Goal: Task Accomplishment & Management: Complete application form

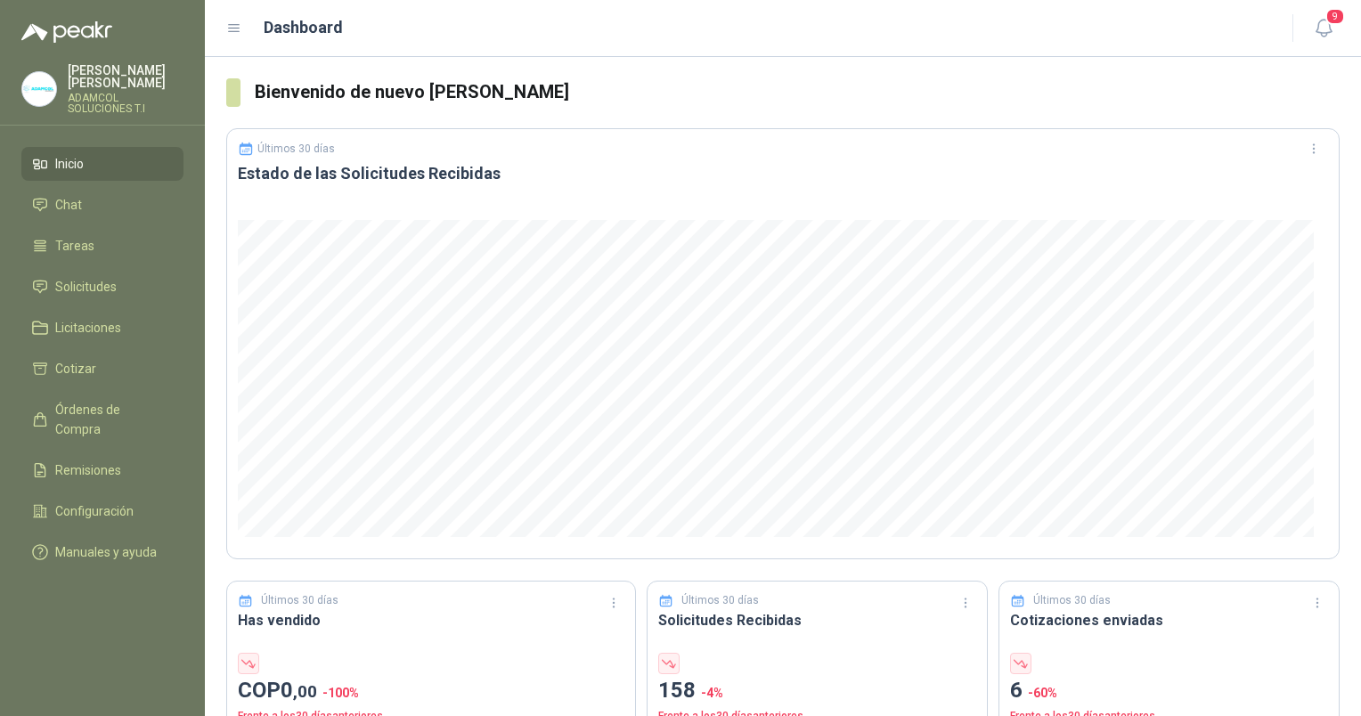
drag, startPoint x: 103, startPoint y: 61, endPoint x: 46, endPoint y: 86, distance: 61.9
drag, startPoint x: 46, startPoint y: 86, endPoint x: 102, endPoint y: 78, distance: 55.7
click at [102, 78] on div "[PERSON_NAME] ADAMCOL SOLUCIONES T.I" at bounding box center [126, 89] width 116 height 50
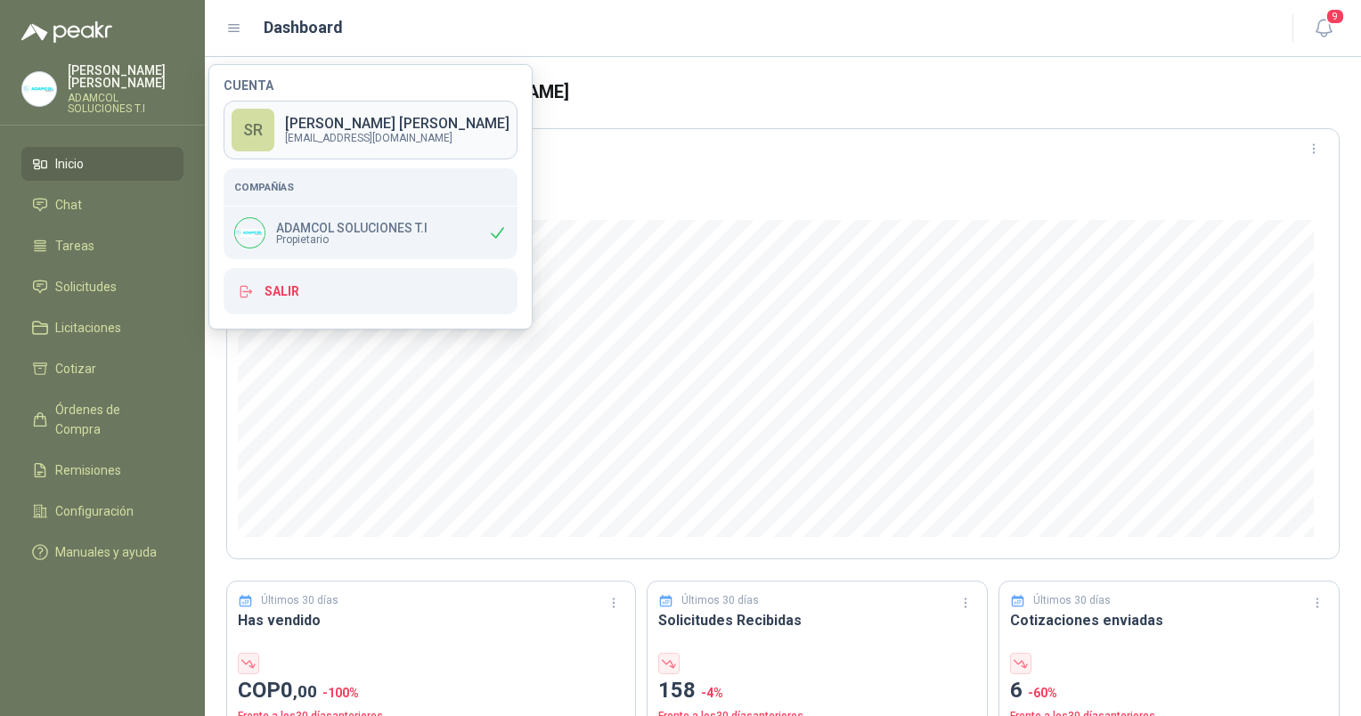
click at [331, 133] on p "[EMAIL_ADDRESS][DOMAIN_NAME]" at bounding box center [397, 138] width 224 height 11
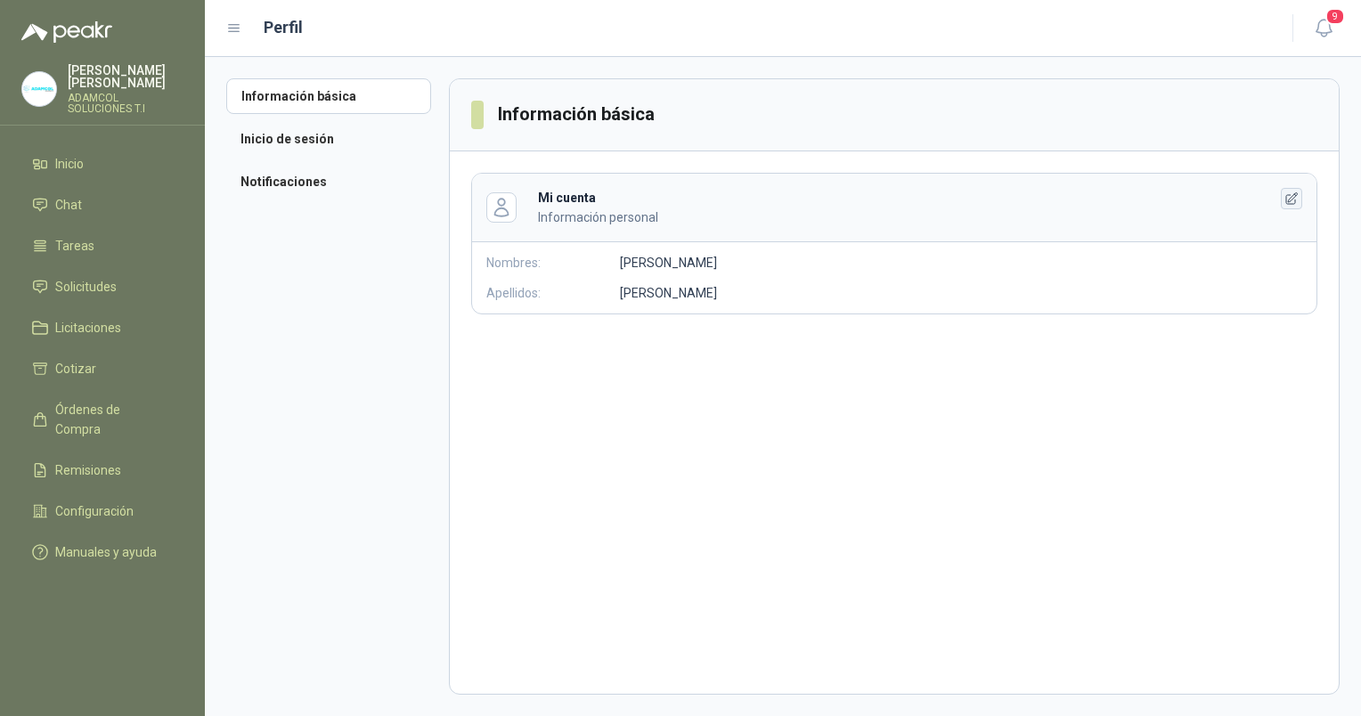
click at [1294, 199] on icon "button" at bounding box center [1292, 198] width 12 height 12
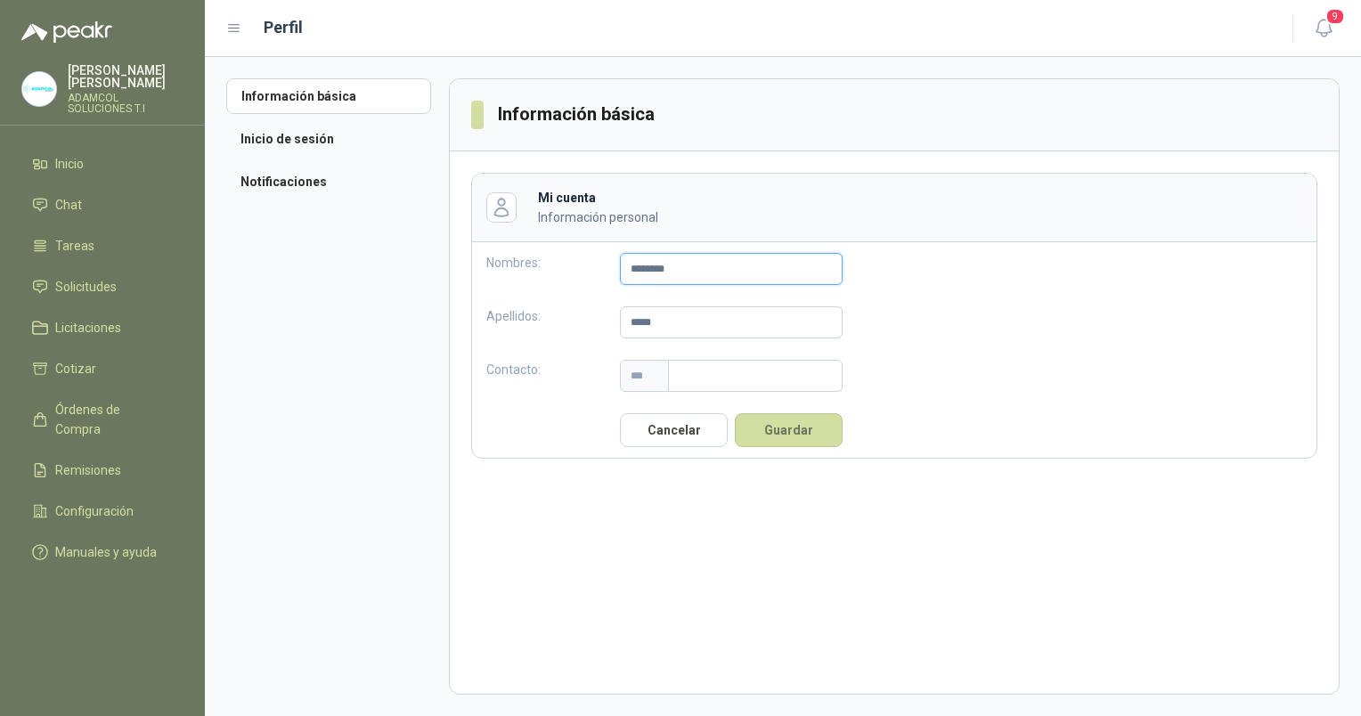
drag, startPoint x: 691, startPoint y: 264, endPoint x: 552, endPoint y: 263, distance: 139.0
click at [552, 263] on div "Nombres: *******" at bounding box center [664, 268] width 385 height 53
type input "*******"
type input "***"
click at [706, 381] on input "text" at bounding box center [755, 376] width 175 height 32
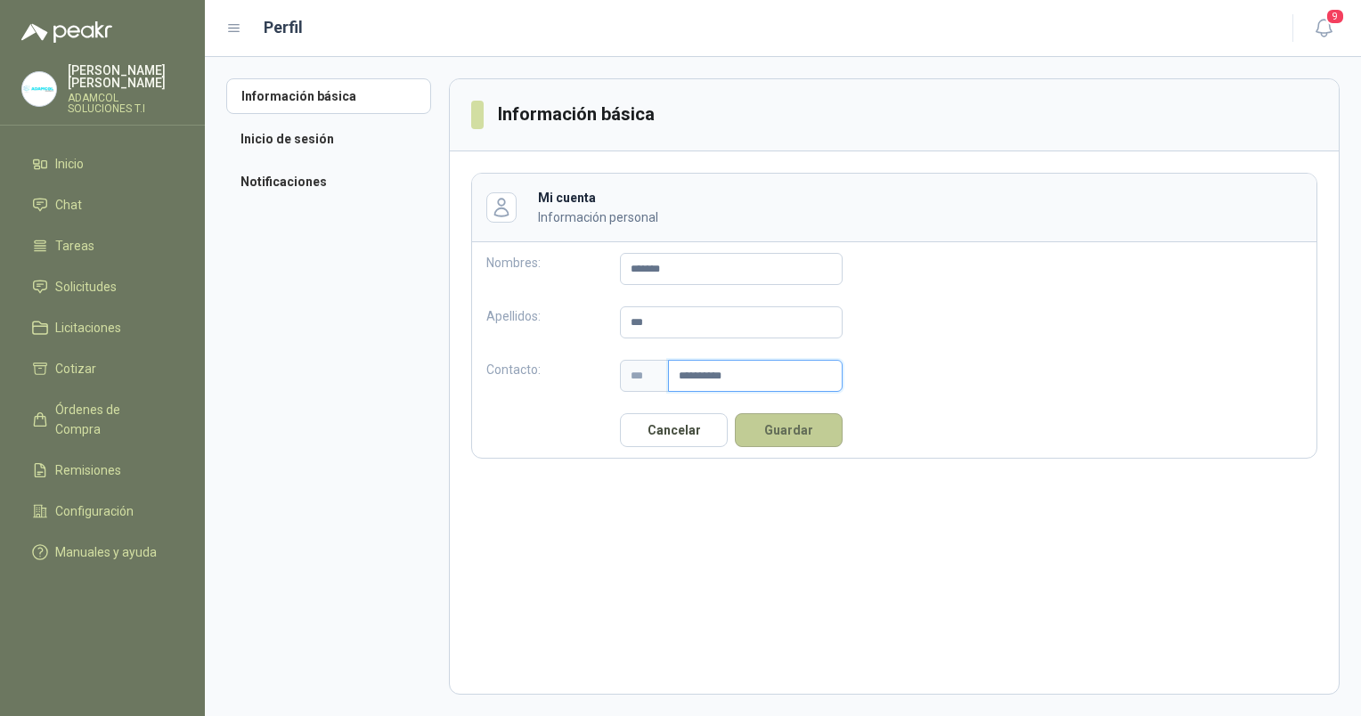
type input "**********"
click at [805, 435] on button "Guardar" at bounding box center [789, 430] width 108 height 34
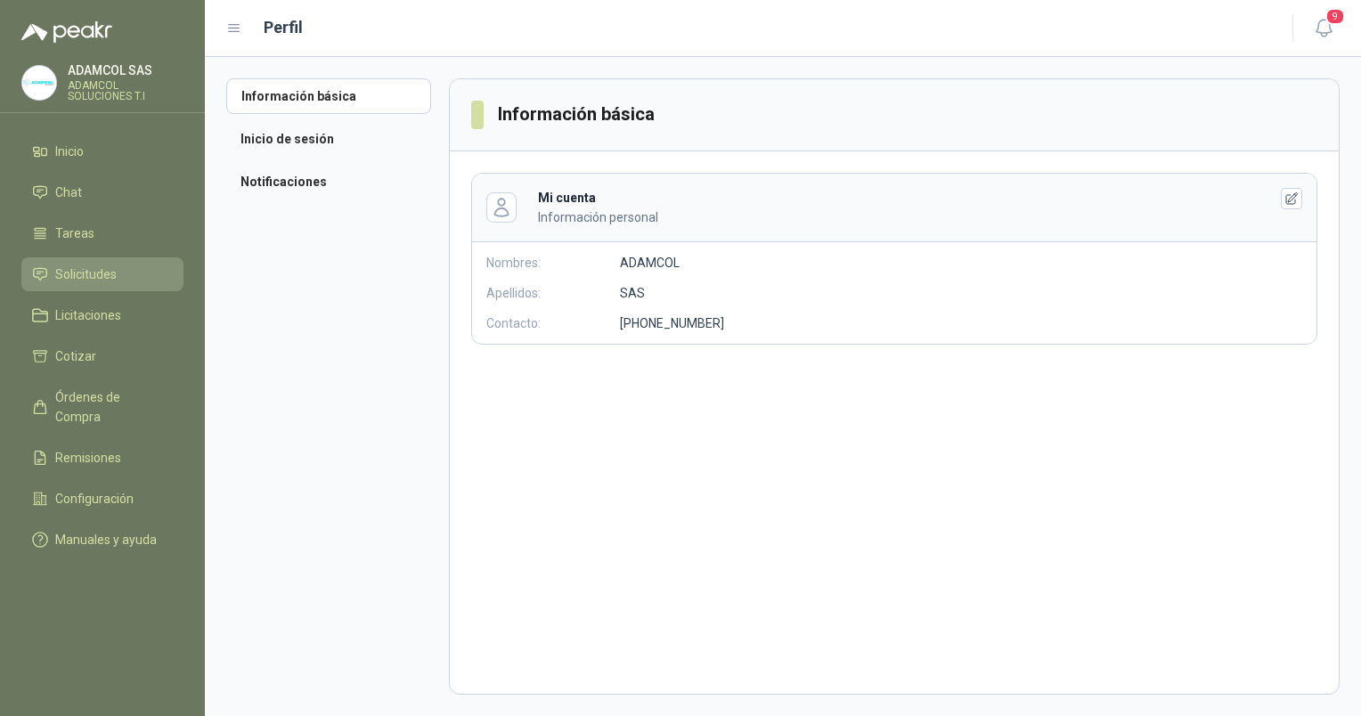
click at [94, 276] on span "Solicitudes" at bounding box center [85, 275] width 61 height 20
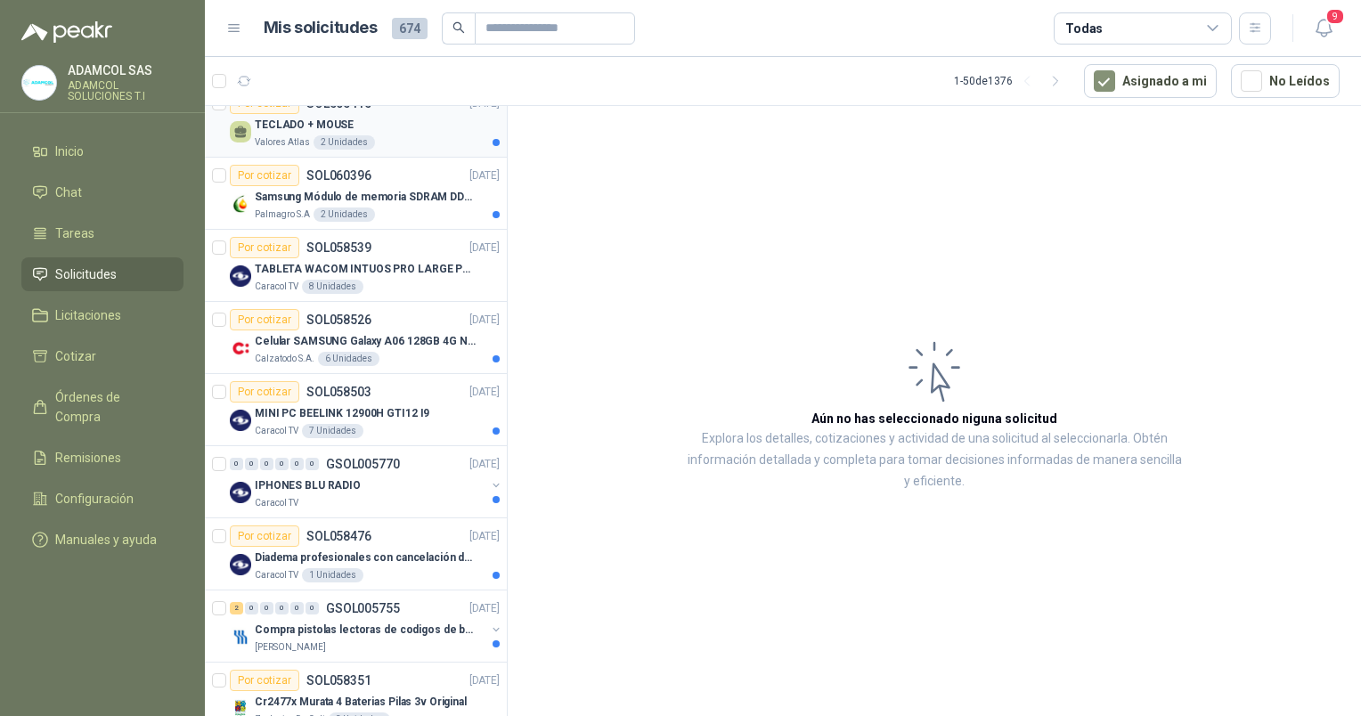
scroll to position [356, 0]
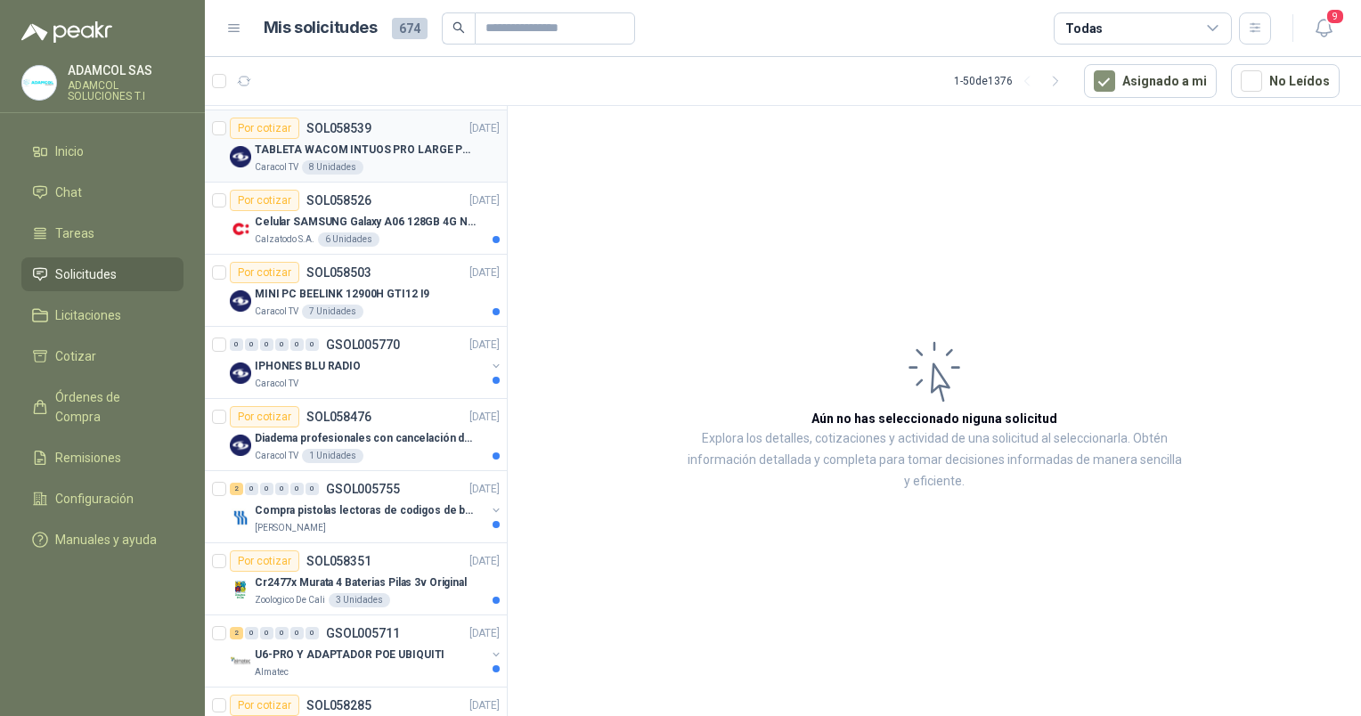
click at [335, 151] on p "TABLETA WACOM INTUOS PRO LARGE PTK870K0A" at bounding box center [366, 150] width 222 height 17
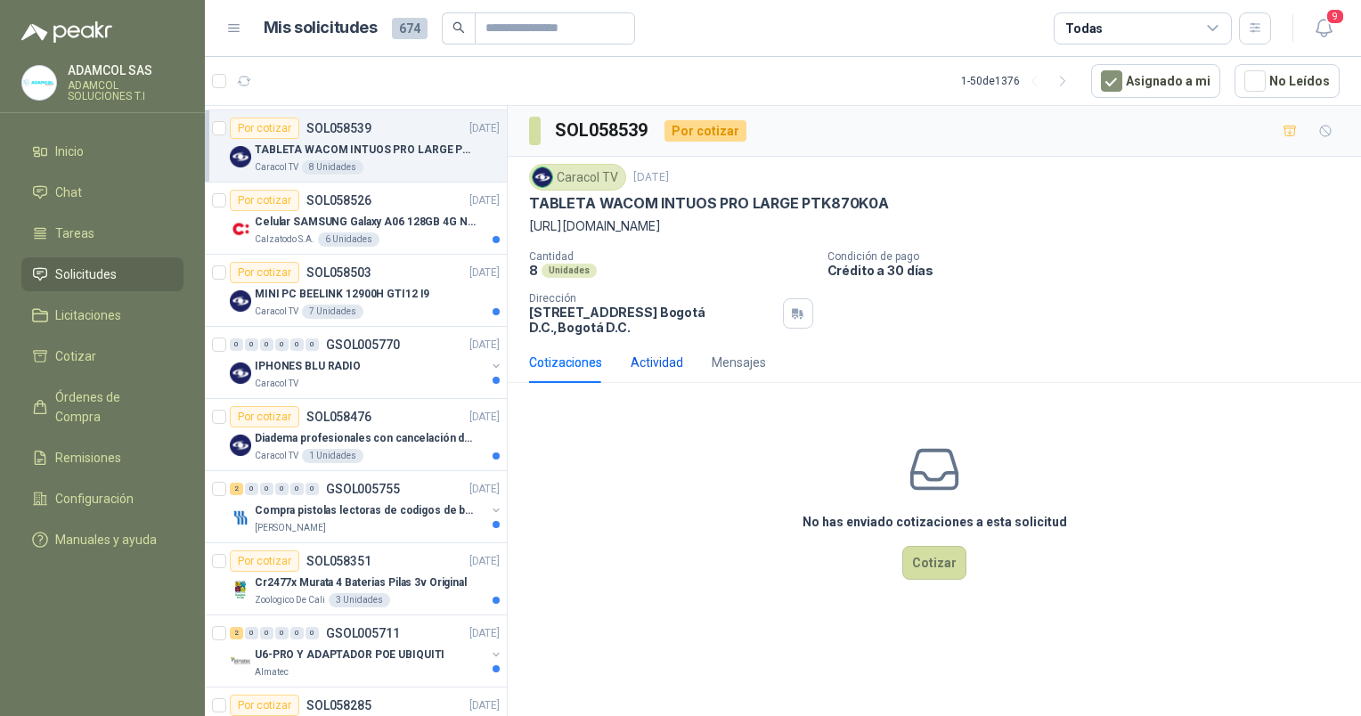
click at [668, 363] on div "Actividad" at bounding box center [657, 363] width 53 height 20
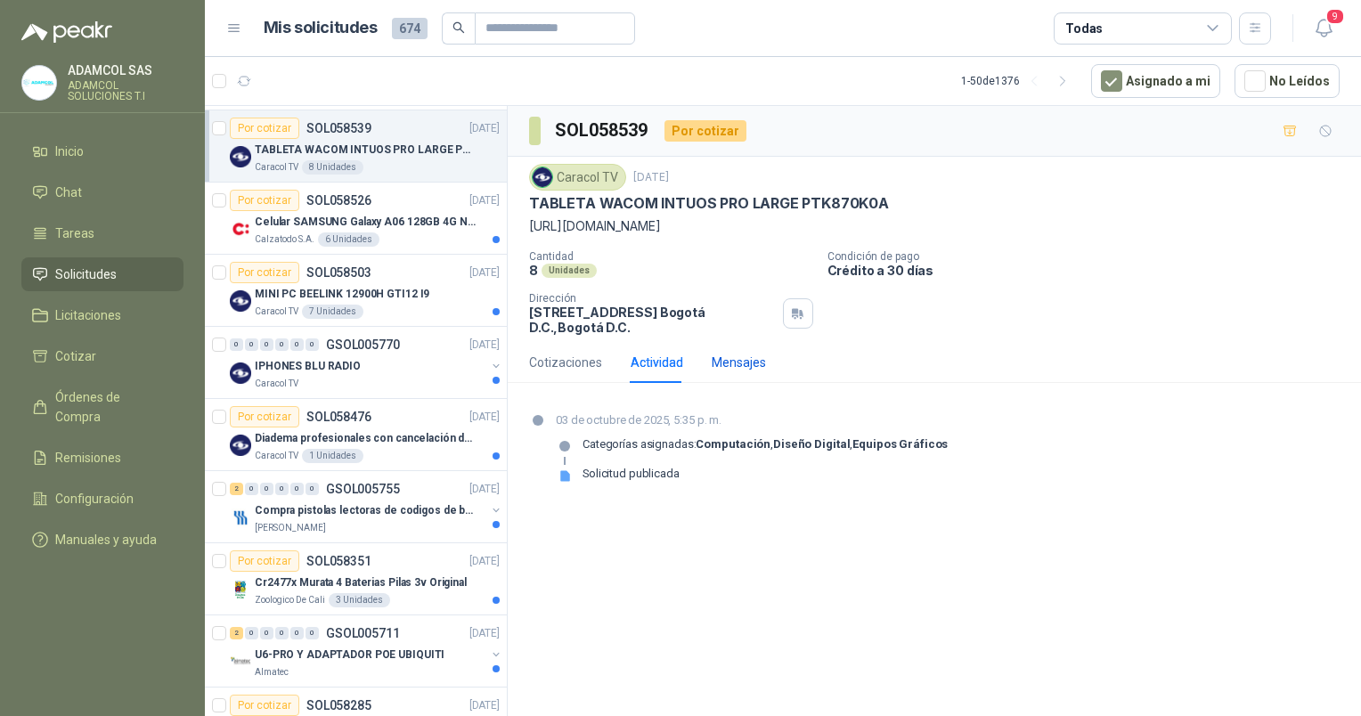
click at [740, 362] on div "Mensajes" at bounding box center [739, 363] width 54 height 20
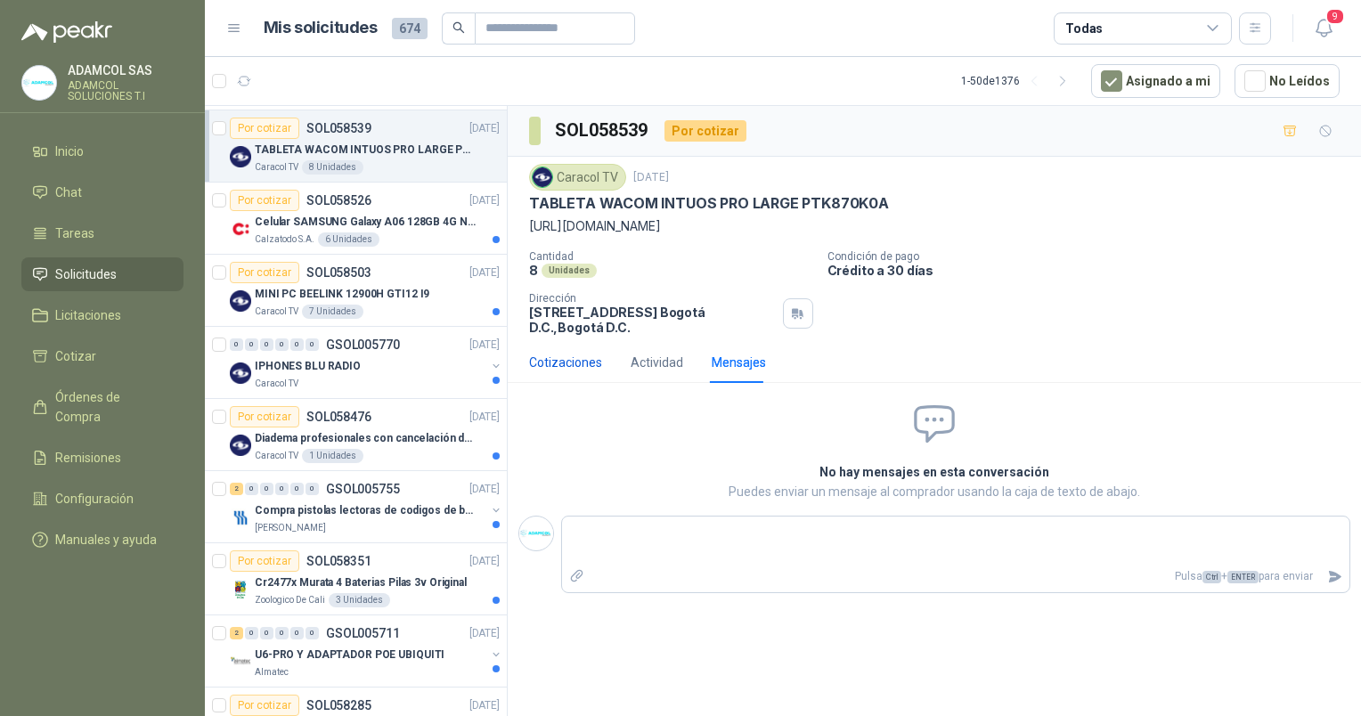
click at [558, 363] on div "Cotizaciones" at bounding box center [565, 363] width 73 height 20
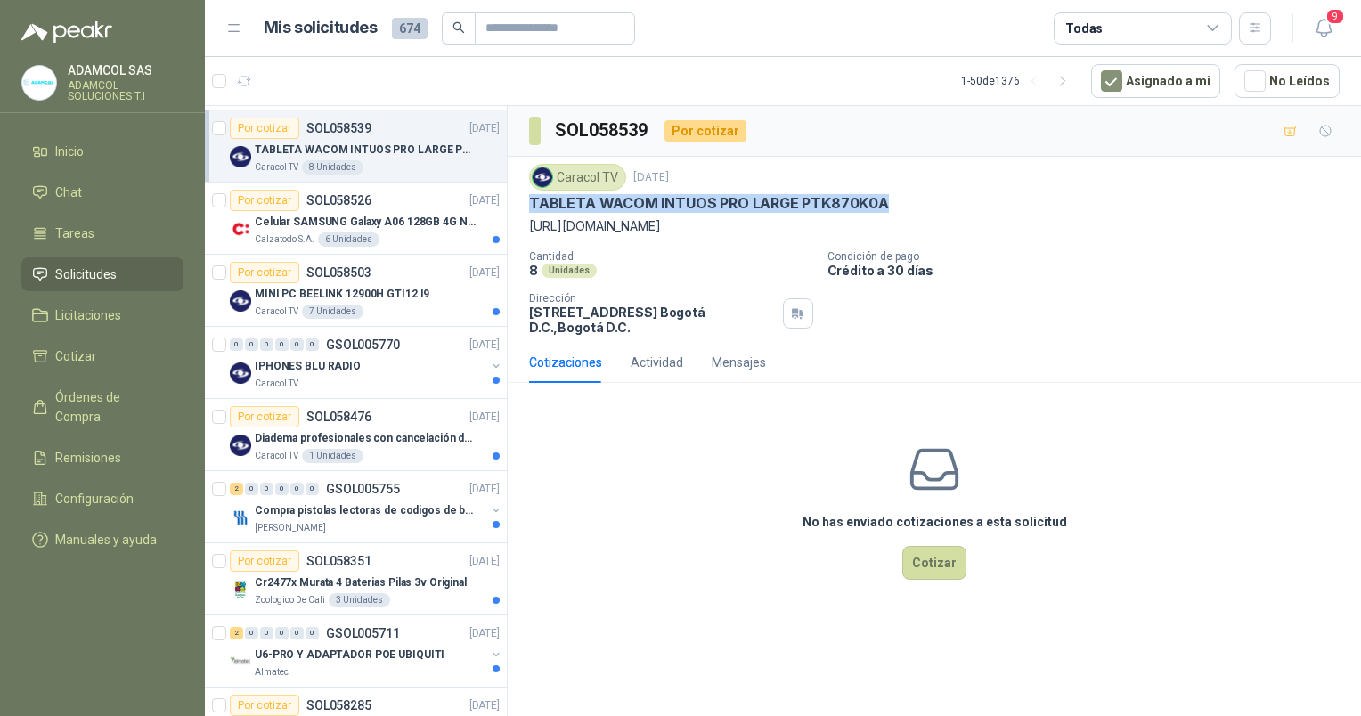
drag, startPoint x: 890, startPoint y: 206, endPoint x: 522, endPoint y: 207, distance: 367.9
click at [522, 207] on div "Caracol TV [DATE] TABLETA WACOM INTUOS PRO LARGE PTK870K0A [URL][DOMAIN_NAME] C…" at bounding box center [934, 249] width 853 height 185
copy p "TABLETA WACOM INTUOS PRO LARGE PTK870K0A"
click at [1294, 129] on icon "button" at bounding box center [1290, 131] width 15 height 15
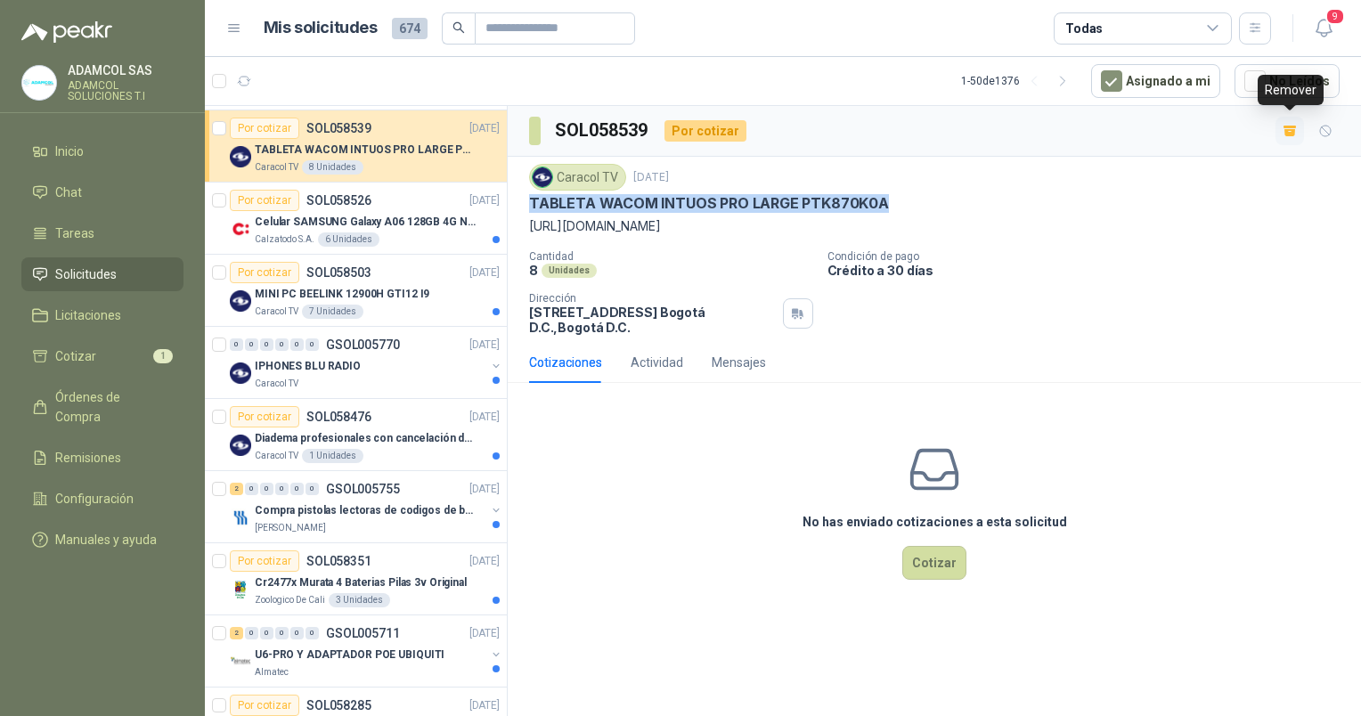
click at [1294, 127] on icon "button" at bounding box center [1290, 127] width 13 height 3
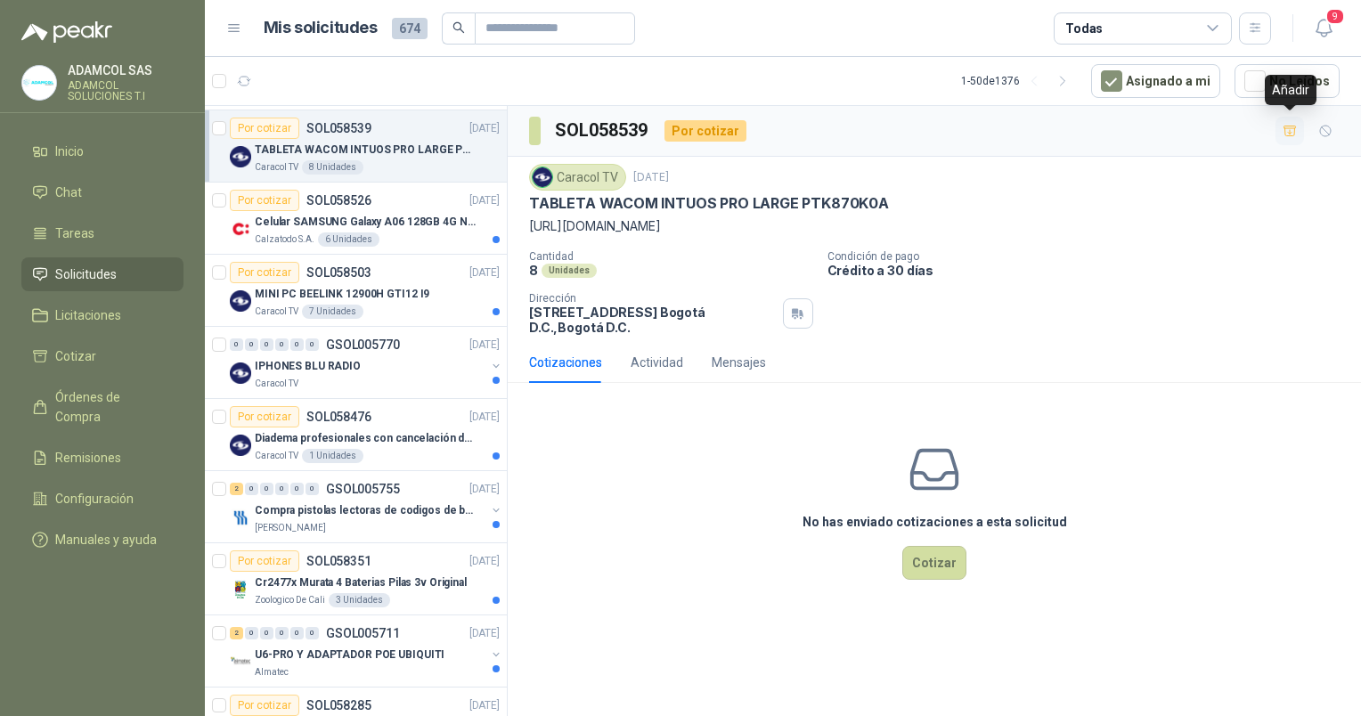
click at [727, 502] on div "No has enviado cotizaciones a esta solicitud Cotizar" at bounding box center [934, 510] width 853 height 227
click at [627, 357] on div "Cotizaciones Actividad Mensajes" at bounding box center [647, 362] width 237 height 41
click at [646, 357] on div "Actividad" at bounding box center [657, 363] width 53 height 20
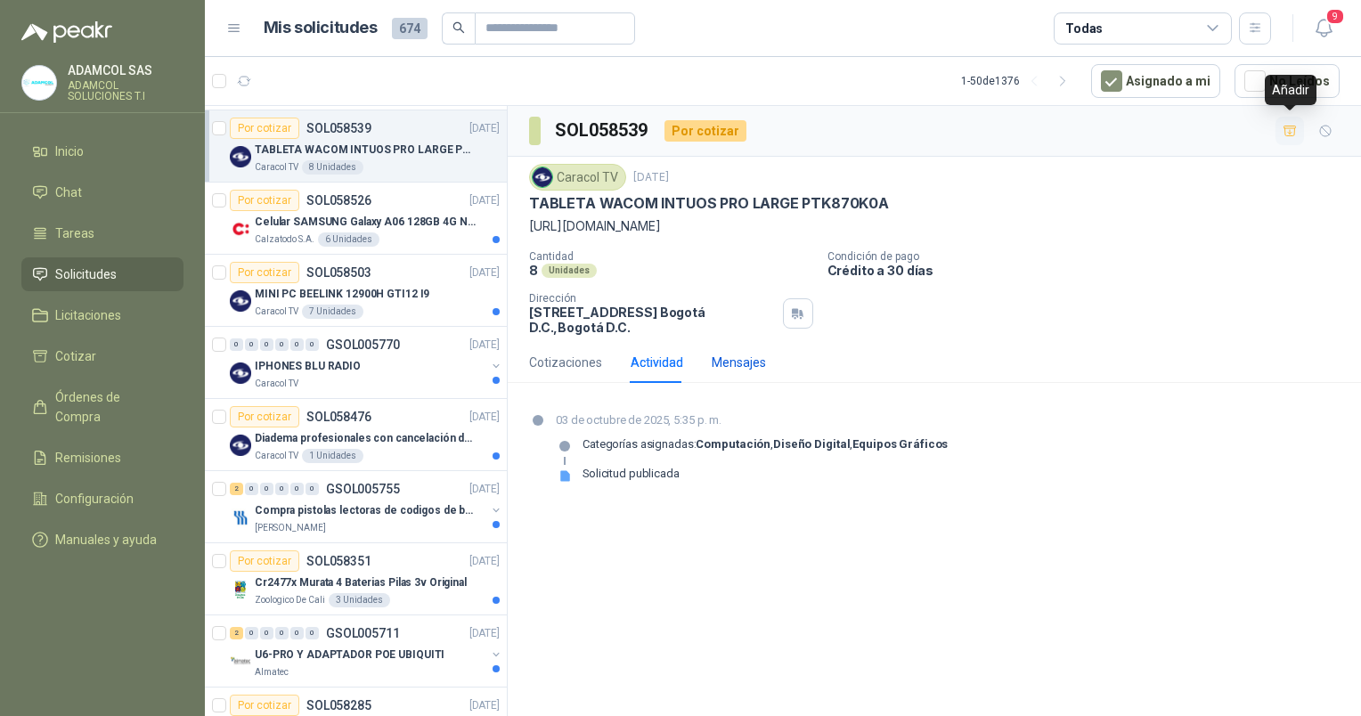
click at [735, 362] on div "Mensajes" at bounding box center [739, 363] width 54 height 20
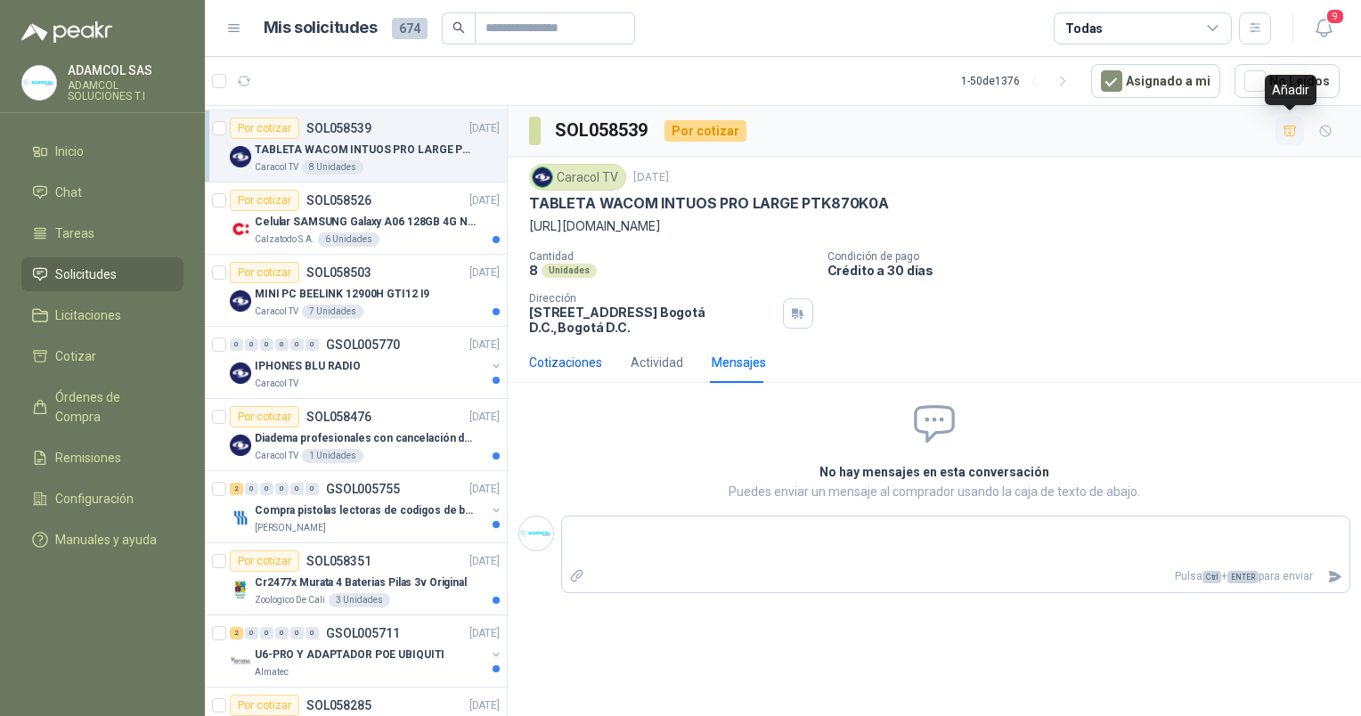
click at [580, 362] on div "Cotizaciones" at bounding box center [565, 363] width 73 height 20
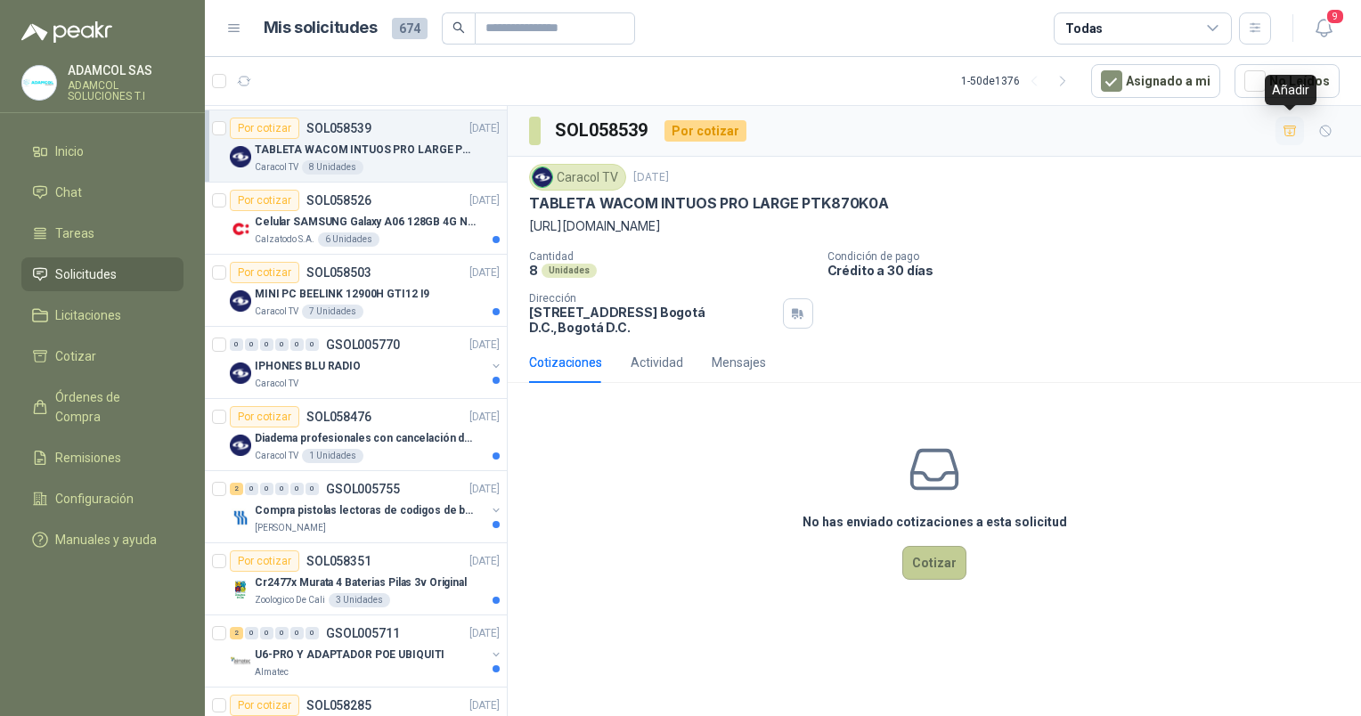
click at [938, 557] on button "Cotizar" at bounding box center [934, 563] width 64 height 34
